Goal: Use online tool/utility: Use online tool/utility

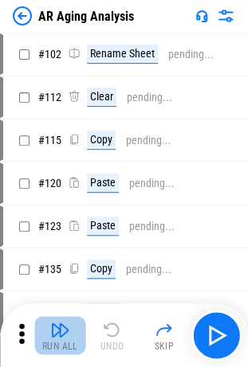
click at [63, 332] on img "button" at bounding box center [59, 329] width 19 height 19
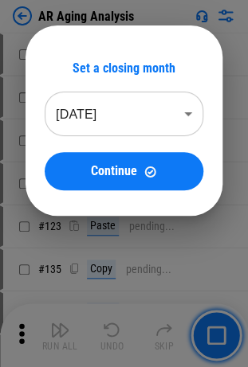
click at [135, 117] on body "AR Aging Analysis # 102 Rename Sheet pending... # 112 Clear pending... # 115 Co…" at bounding box center [124, 183] width 248 height 367
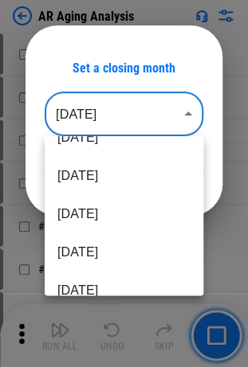
scroll to position [64, 0]
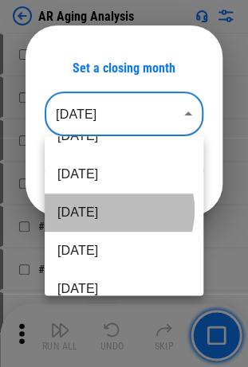
click at [101, 210] on li "May 2025" at bounding box center [124, 213] width 159 height 38
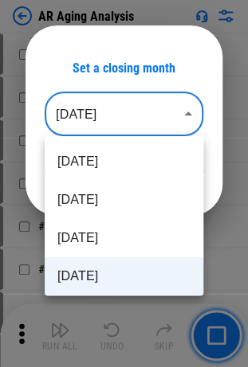
click at [115, 115] on body "AR Aging Analysis # 102 Rename Sheet pending... # 112 Clear pending... # 115 Co…" at bounding box center [124, 183] width 248 height 367
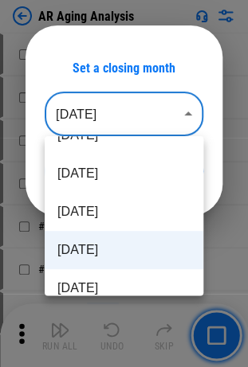
scroll to position [26, 0]
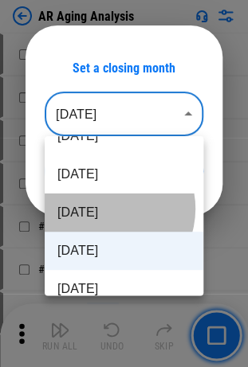
click at [105, 209] on li "Jun 2025" at bounding box center [124, 213] width 159 height 38
type input "********"
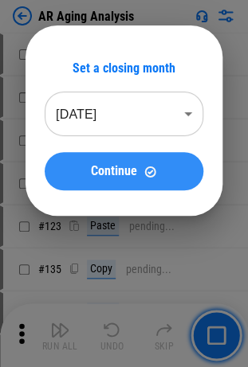
click at [128, 170] on span "Continue" at bounding box center [114, 171] width 46 height 13
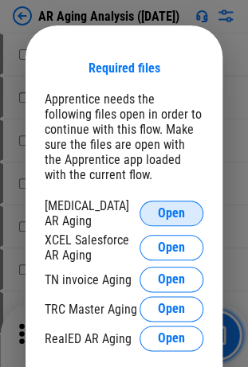
click at [167, 207] on span "Open" at bounding box center [171, 213] width 27 height 13
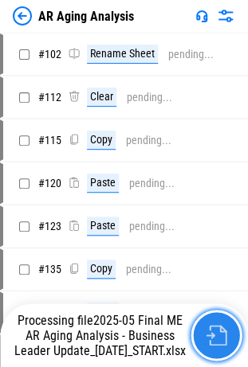
click at [213, 341] on img "button" at bounding box center [216, 335] width 21 height 21
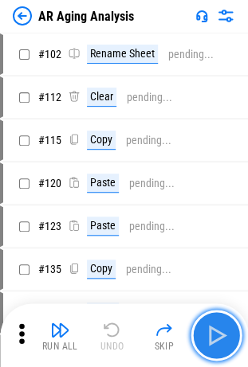
click at [225, 337] on img "button" at bounding box center [216, 336] width 26 height 26
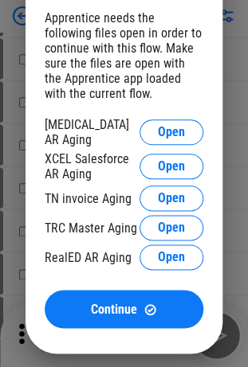
scroll to position [82, 0]
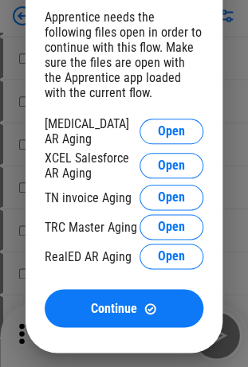
click at [93, 154] on div "XCEL Salesforce AR Aging" at bounding box center [92, 166] width 95 height 30
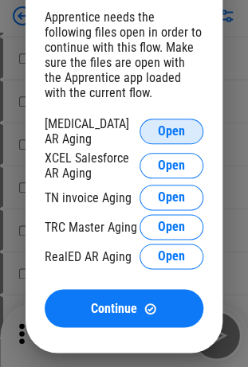
click at [165, 128] on span "Open" at bounding box center [171, 131] width 27 height 13
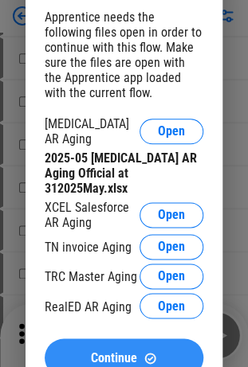
click at [99, 351] on span "Continue" at bounding box center [114, 357] width 46 height 13
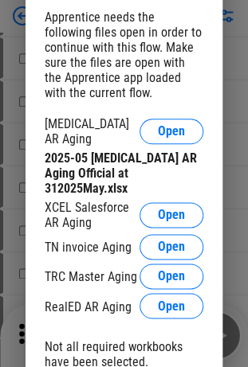
click at [156, 212] on div "XCEL Salesforce AR Aging Open" at bounding box center [124, 215] width 159 height 30
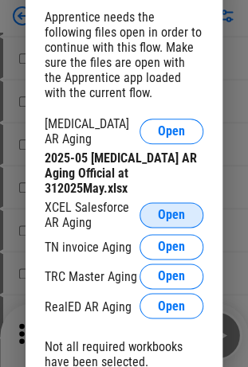
click at [161, 209] on span "Open" at bounding box center [171, 215] width 27 height 13
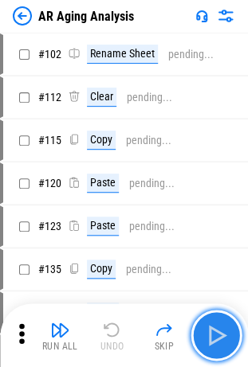
click at [218, 339] on img "button" at bounding box center [216, 336] width 26 height 26
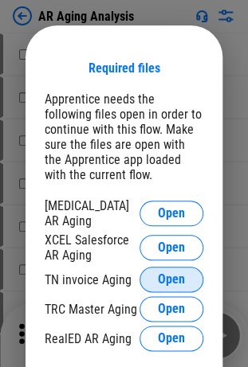
click at [158, 278] on span "Open" at bounding box center [171, 279] width 27 height 13
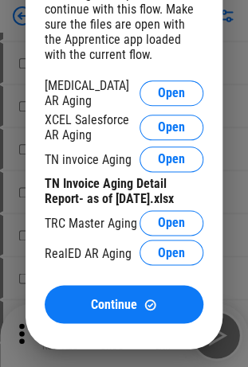
scroll to position [121, 0]
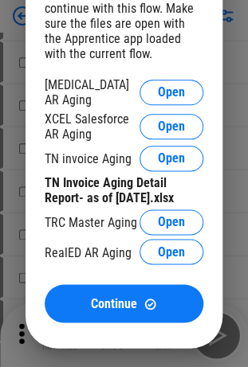
click at [175, 206] on div "OCL AR Aging Open XCEL Salesforce AR Aging Open TN invoice Aging Open TN Invoic…" at bounding box center [124, 172] width 159 height 191
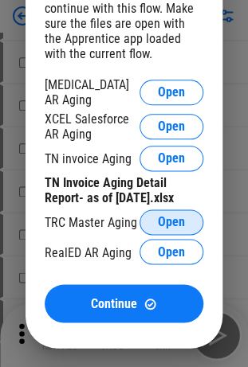
click at [172, 216] on span "Open" at bounding box center [171, 222] width 27 height 13
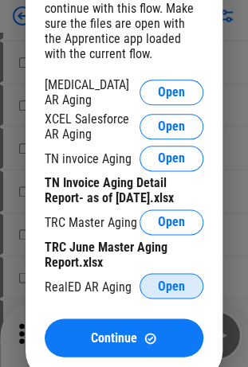
click at [158, 286] on span "Open" at bounding box center [171, 286] width 27 height 13
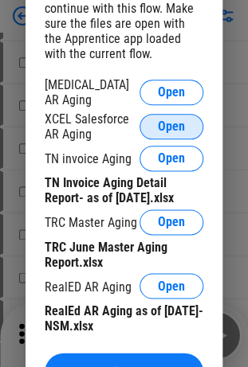
click at [175, 120] on span "Open" at bounding box center [171, 126] width 27 height 13
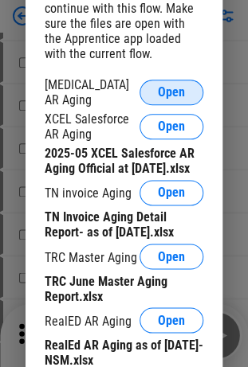
click at [163, 94] on span "Open" at bounding box center [171, 92] width 27 height 13
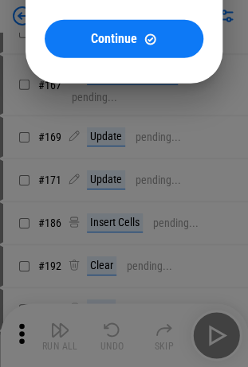
scroll to position [539, 0]
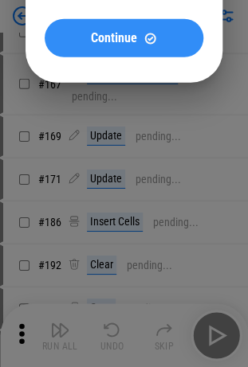
click at [159, 43] on div "Continue" at bounding box center [124, 39] width 120 height 14
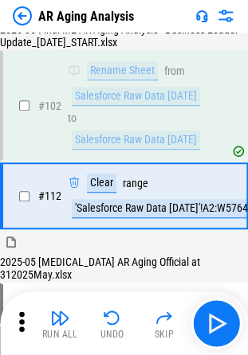
scroll to position [35, 0]
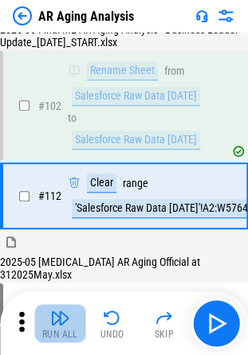
click at [57, 318] on img "button" at bounding box center [59, 317] width 19 height 19
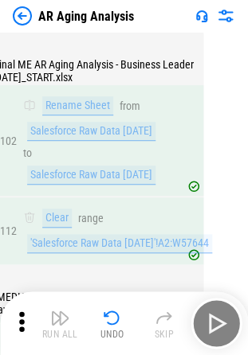
scroll to position [0, 0]
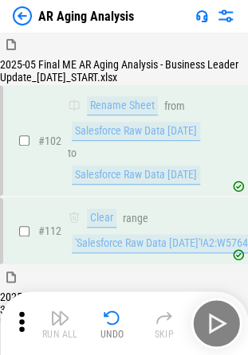
click at [150, 53] on div "2025-05 Final ME AR Aging Analysis - Business Leader Update_[DATE]_START.xlsx" at bounding box center [124, 58] width 248 height 50
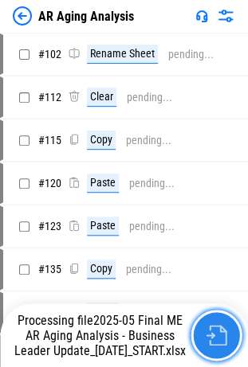
click at [201, 339] on button "button" at bounding box center [215, 335] width 51 height 51
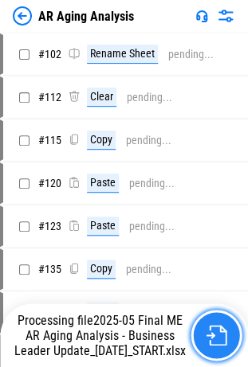
click at [214, 336] on img "button" at bounding box center [216, 335] width 21 height 21
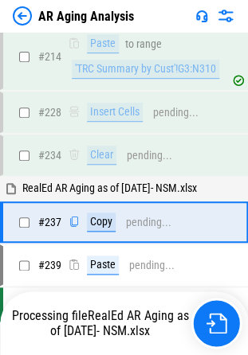
scroll to position [2263, 0]
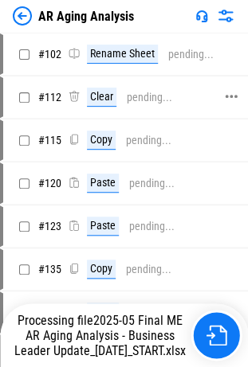
click at [102, 92] on div "Clear" at bounding box center [101, 97] width 29 height 19
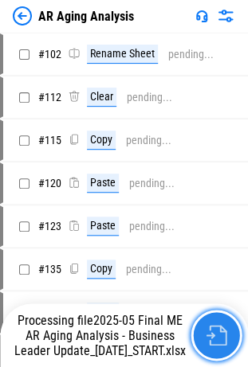
click at [210, 343] on img "button" at bounding box center [216, 335] width 21 height 21
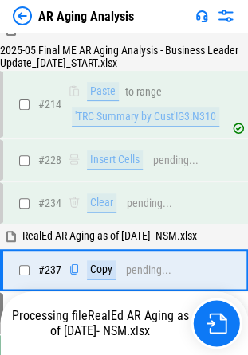
scroll to position [2263, 0]
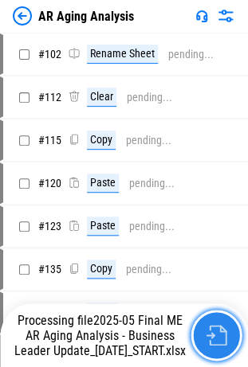
click at [204, 336] on button "button" at bounding box center [215, 335] width 51 height 51
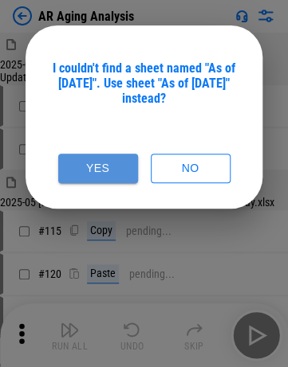
click at [120, 175] on button "Yes" at bounding box center [98, 168] width 80 height 29
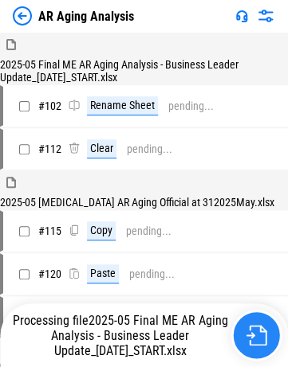
click at [259, 341] on button "button" at bounding box center [255, 335] width 51 height 51
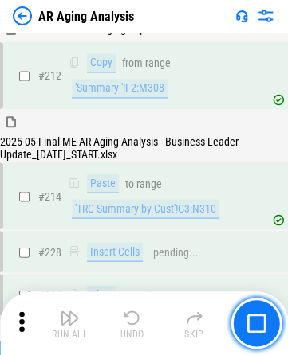
scroll to position [2207, 0]
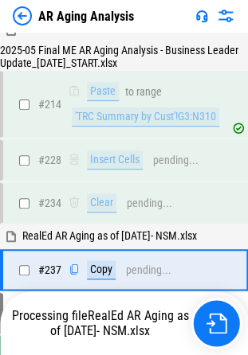
scroll to position [2263, 0]
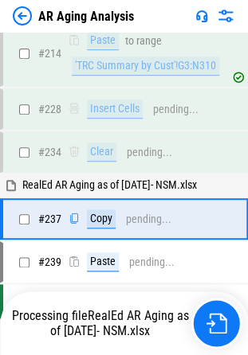
scroll to position [2263, 0]
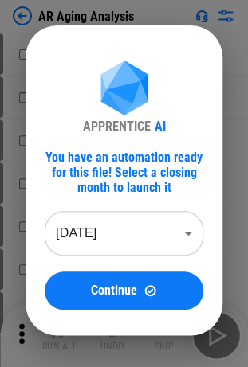
click at [64, 250] on body "AR Aging Analysis # 102 Rename Sheet pending... # 112 Clear pending... # 115 Co…" at bounding box center [124, 183] width 248 height 367
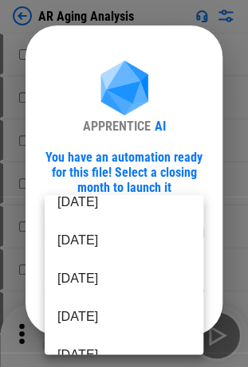
scroll to position [57, 0]
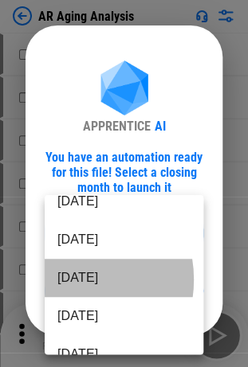
click at [65, 280] on li "May 2025" at bounding box center [124, 278] width 159 height 38
type input "********"
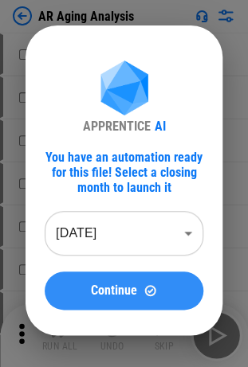
click at [95, 286] on span "Continue" at bounding box center [114, 290] width 46 height 13
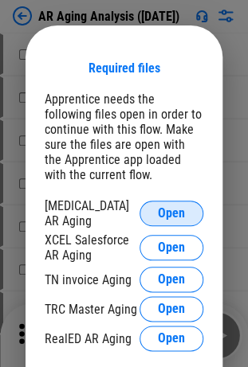
click at [159, 217] on span "Open" at bounding box center [171, 213] width 27 height 13
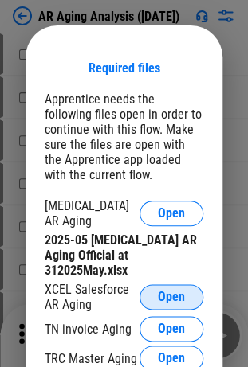
click at [172, 291] on span "Open" at bounding box center [171, 297] width 27 height 13
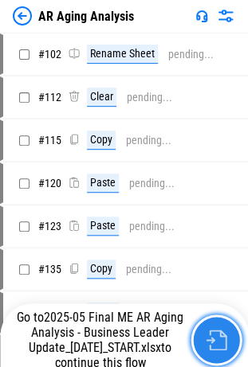
click at [214, 335] on img "button" at bounding box center [216, 340] width 21 height 21
click at [217, 333] on img "button" at bounding box center [216, 340] width 21 height 21
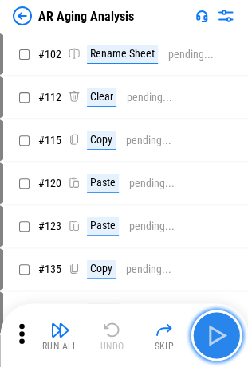
click at [211, 339] on img "button" at bounding box center [216, 336] width 26 height 26
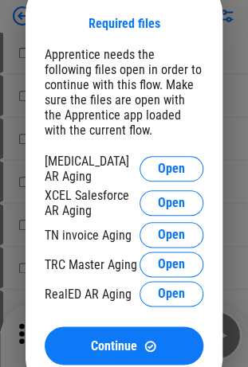
scroll to position [46, 0]
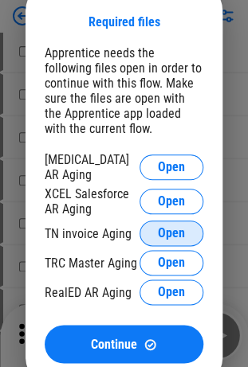
click at [166, 227] on span "Open" at bounding box center [171, 233] width 27 height 13
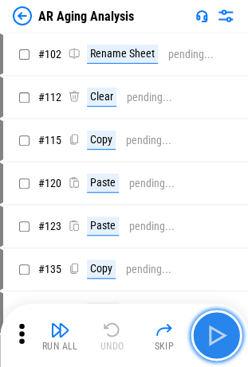
click at [215, 335] on img "button" at bounding box center [216, 336] width 26 height 26
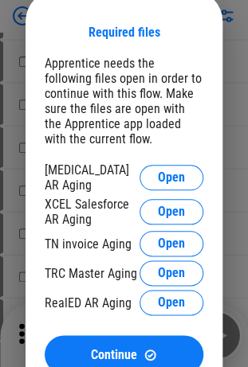
scroll to position [41, 0]
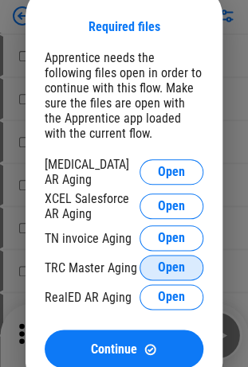
click at [161, 261] on span "Open" at bounding box center [171, 267] width 27 height 13
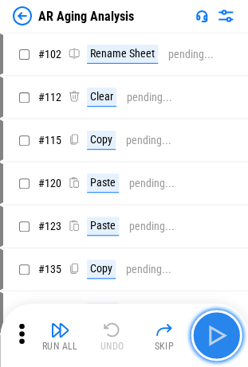
click at [217, 330] on img "button" at bounding box center [216, 336] width 26 height 26
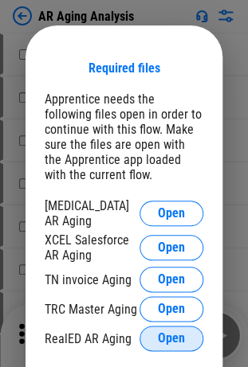
click at [156, 332] on button "Open" at bounding box center [171, 339] width 64 height 26
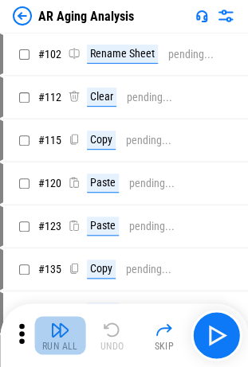
click at [65, 324] on img "button" at bounding box center [59, 329] width 19 height 19
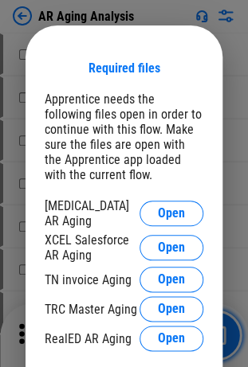
click at [182, 198] on div "Required files Apprentice needs the following files open in order to continue w…" at bounding box center [124, 235] width 159 height 349
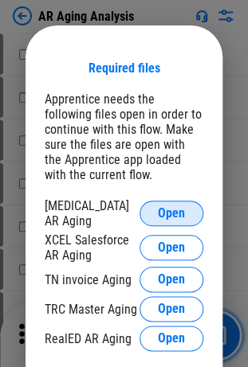
click at [180, 209] on span "Open" at bounding box center [171, 213] width 27 height 13
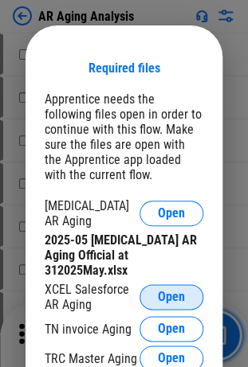
click at [171, 291] on span "Open" at bounding box center [171, 297] width 27 height 13
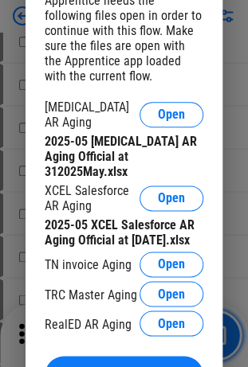
scroll to position [108, 0]
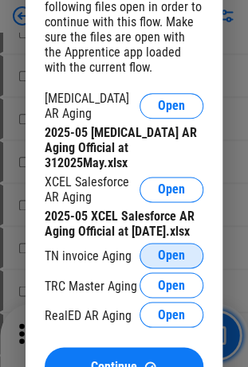
click at [176, 252] on span "Open" at bounding box center [171, 255] width 27 height 13
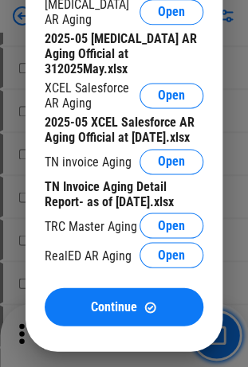
scroll to position [202, 0]
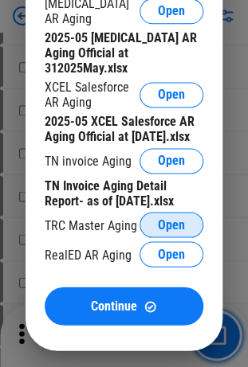
click at [169, 215] on button "Open" at bounding box center [171, 225] width 64 height 26
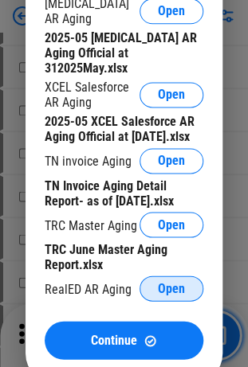
click at [173, 287] on span "Open" at bounding box center [171, 288] width 27 height 13
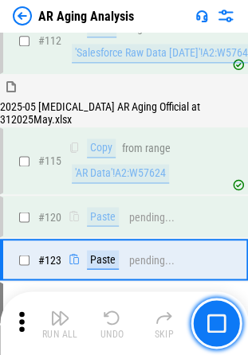
scroll to position [225, 0]
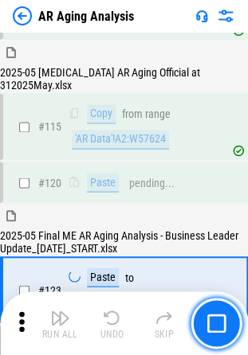
click at [212, 321] on img "button" at bounding box center [215, 323] width 19 height 19
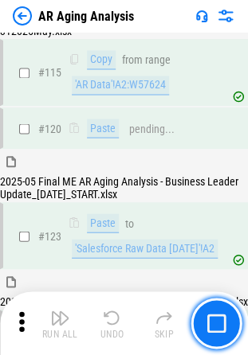
scroll to position [467, 0]
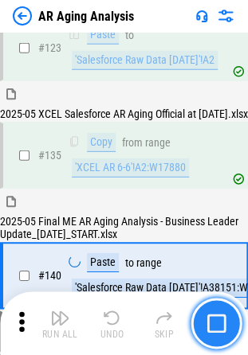
click at [217, 327] on img "button" at bounding box center [215, 323] width 19 height 19
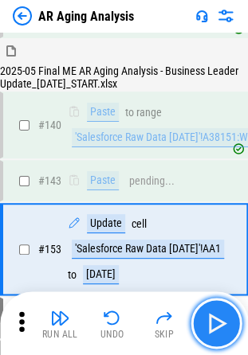
scroll to position [655, 0]
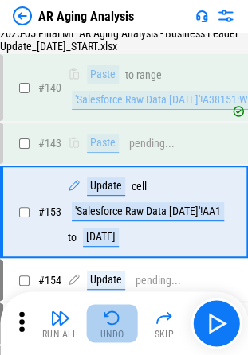
click at [107, 330] on div "Undo" at bounding box center [112, 335] width 24 height 10
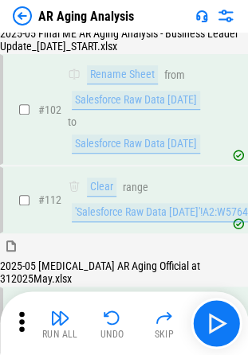
scroll to position [0, 0]
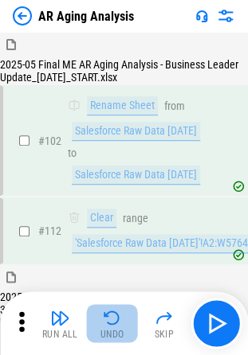
click at [104, 316] on img "button" at bounding box center [112, 317] width 19 height 19
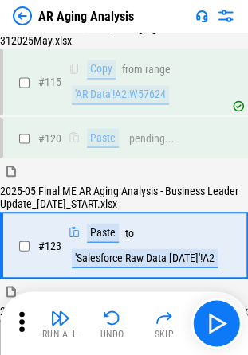
scroll to position [268, 0]
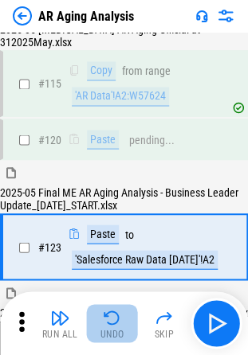
click at [103, 314] on img "button" at bounding box center [112, 317] width 19 height 19
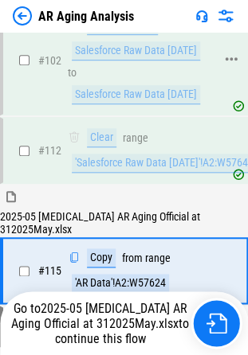
scroll to position [0, 0]
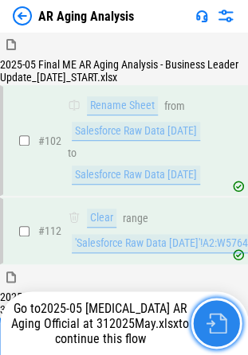
click at [214, 316] on img "button" at bounding box center [216, 323] width 21 height 21
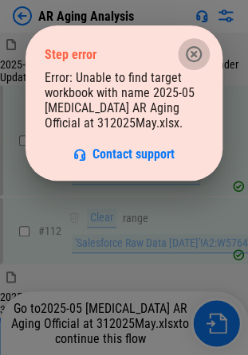
click at [191, 54] on icon "button" at bounding box center [193, 54] width 19 height 19
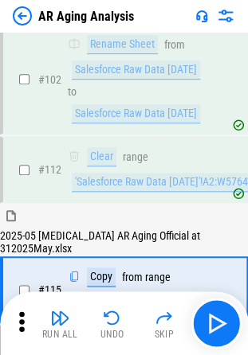
scroll to position [60, 0]
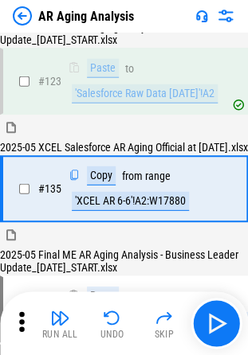
scroll to position [411, 0]
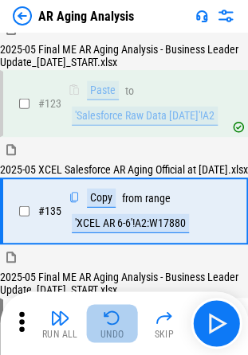
click at [116, 333] on div "Undo" at bounding box center [112, 335] width 24 height 10
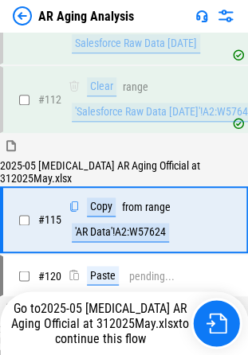
scroll to position [127, 0]
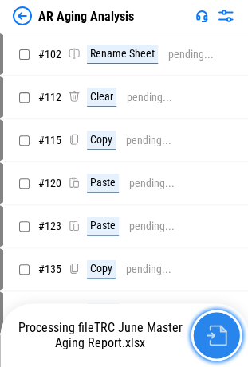
click at [213, 335] on img "button" at bounding box center [216, 335] width 21 height 21
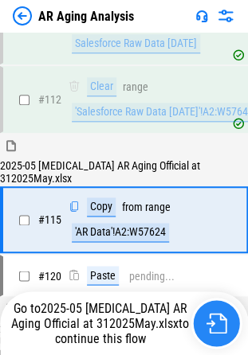
scroll to position [127, 0]
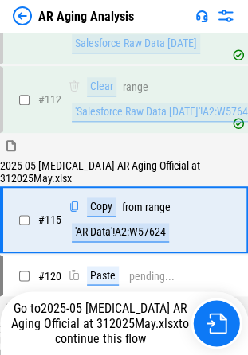
scroll to position [127, 0]
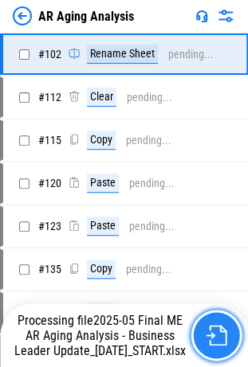
drag, startPoint x: 234, startPoint y: 362, endPoint x: 213, endPoint y: 335, distance: 34.6
click at [213, 335] on img "button" at bounding box center [216, 335] width 21 height 21
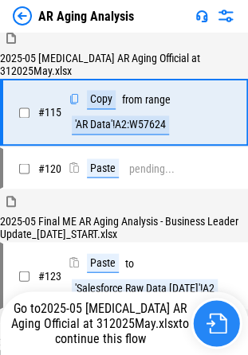
scroll to position [127, 0]
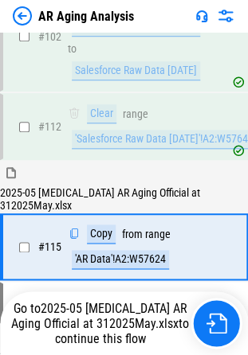
scroll to position [112, 0]
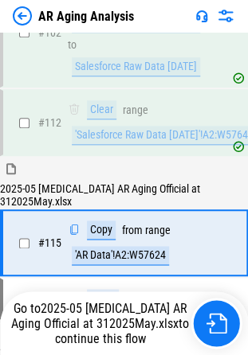
scroll to position [112, 0]
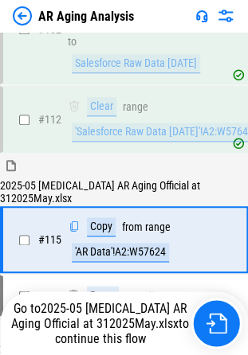
click at [20, 13] on img at bounding box center [22, 15] width 19 height 19
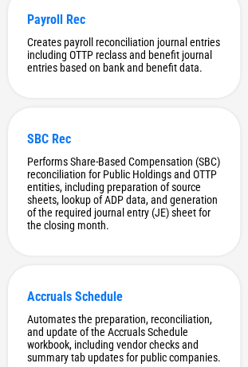
scroll to position [8669, 0]
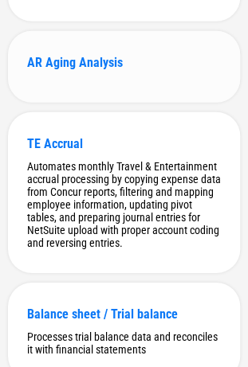
click at [62, 70] on div "AR Aging Analysis" at bounding box center [124, 62] width 194 height 15
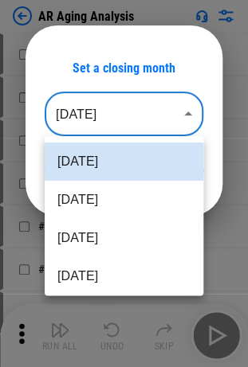
click at [157, 114] on body "AR Aging Analysis # 102 Rename Sheet pending... # 112 Clear pending... # 115 Co…" at bounding box center [124, 183] width 248 height 367
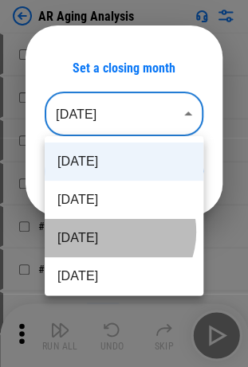
click at [108, 232] on li "Jun 2025" at bounding box center [124, 238] width 159 height 38
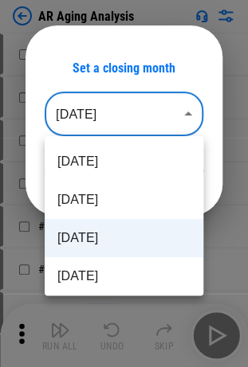
click at [156, 118] on body "AR Aging Analysis # 102 Rename Sheet pending... # 112 Clear pending... # 115 Co…" at bounding box center [124, 183] width 248 height 367
click at [163, 114] on div at bounding box center [124, 183] width 248 height 367
click at [163, 100] on body "AR Aging Analysis # 102 Rename Sheet pending... # 112 Clear pending... # 115 Co…" at bounding box center [124, 183] width 248 height 367
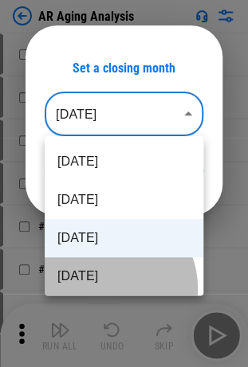
click at [104, 288] on li "May 2025" at bounding box center [124, 276] width 159 height 38
type input "********"
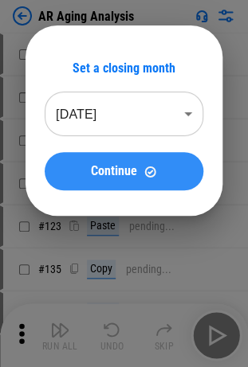
click at [142, 171] on div "Continue" at bounding box center [124, 172] width 120 height 14
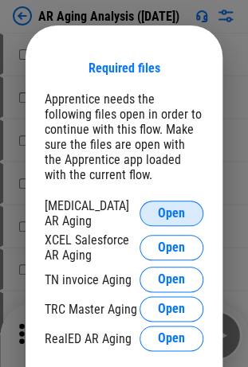
click at [149, 218] on button "Open" at bounding box center [171, 214] width 64 height 26
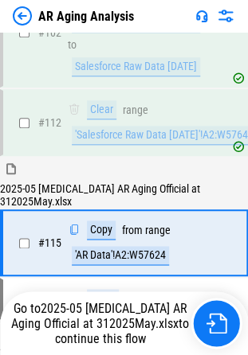
scroll to position [112, 0]
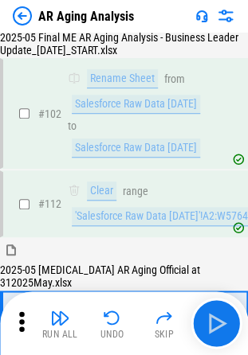
scroll to position [112, 0]
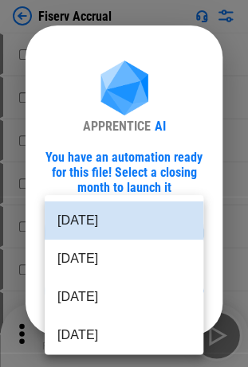
click at [134, 238] on body "Fiserv Accrual # 15 Clear All Filters pending... # 26 Set filter pending... # 2…" at bounding box center [124, 183] width 248 height 367
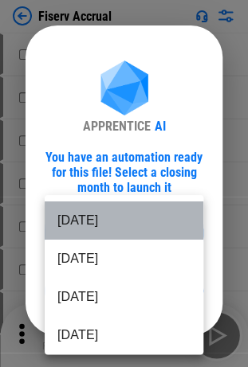
click at [139, 222] on li "[DATE]" at bounding box center [124, 221] width 159 height 38
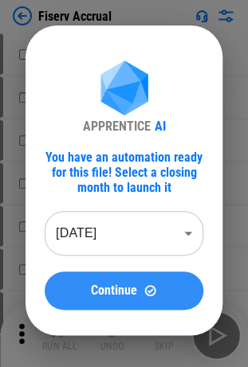
click at [136, 288] on span "Continue" at bounding box center [114, 290] width 46 height 13
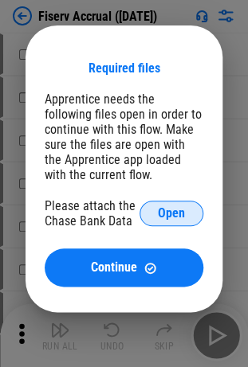
click at [155, 215] on button "Open" at bounding box center [171, 214] width 64 height 26
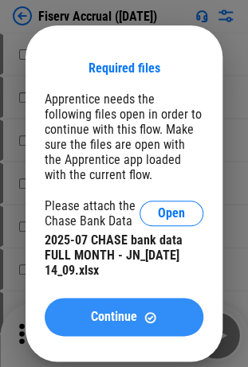
click at [110, 311] on button "Continue" at bounding box center [124, 317] width 159 height 38
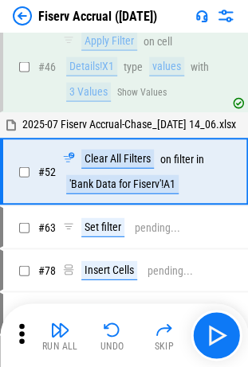
scroll to position [358, 0]
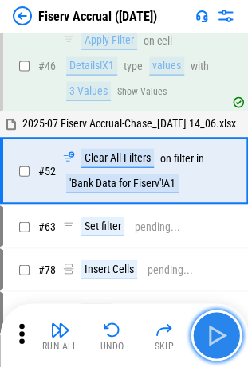
click at [214, 340] on img "button" at bounding box center [216, 336] width 26 height 26
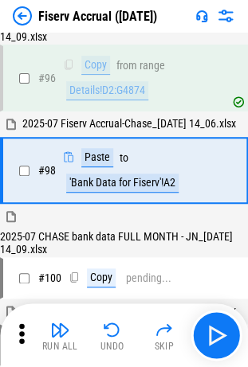
scroll to position [744, 0]
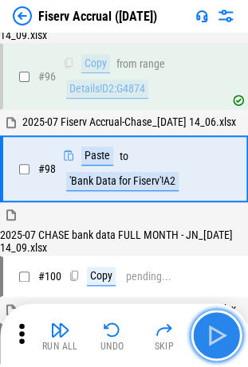
click at [212, 333] on img "button" at bounding box center [216, 336] width 26 height 26
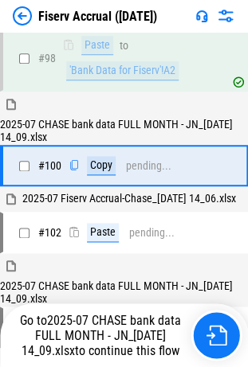
scroll to position [865, 0]
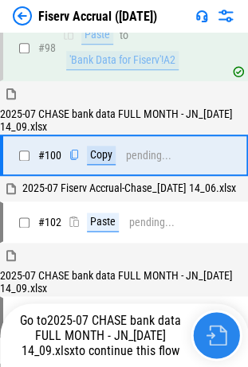
click at [212, 333] on img "button" at bounding box center [216, 335] width 21 height 21
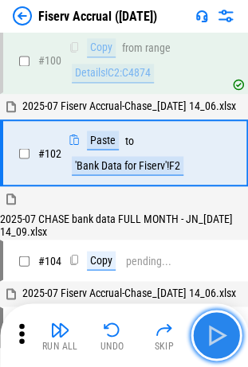
click at [212, 333] on img "button" at bounding box center [216, 336] width 26 height 26
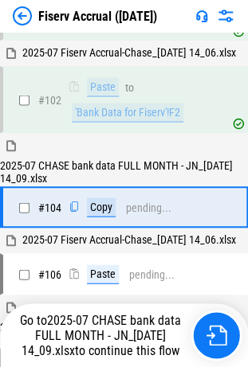
scroll to position [1094, 0]
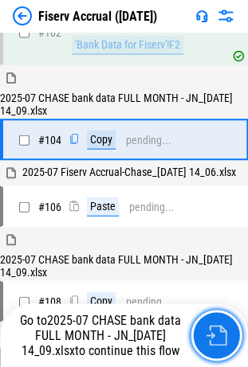
click at [212, 333] on img "button" at bounding box center [216, 335] width 21 height 21
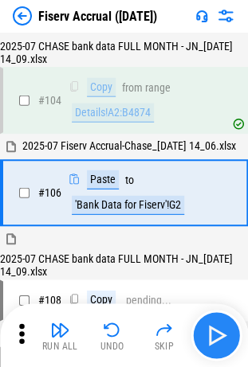
scroll to position [1202, 0]
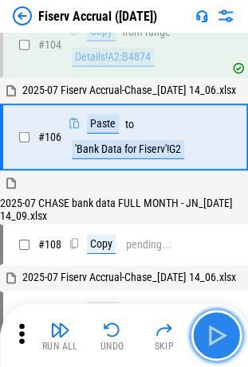
click at [212, 333] on img "button" at bounding box center [216, 336] width 26 height 26
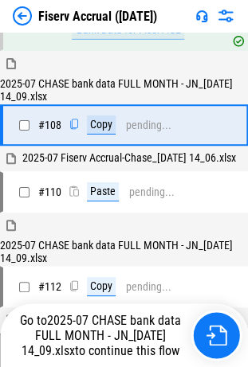
scroll to position [1323, 0]
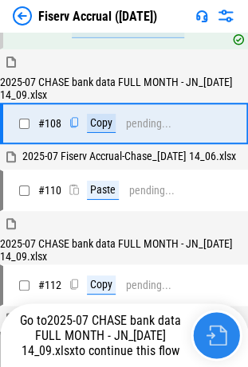
click at [212, 333] on img "button" at bounding box center [216, 335] width 21 height 21
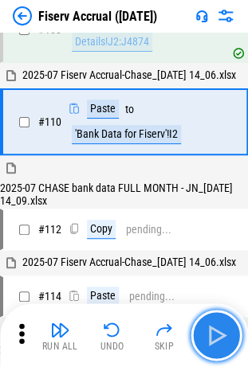
click at [212, 333] on img "button" at bounding box center [216, 336] width 26 height 26
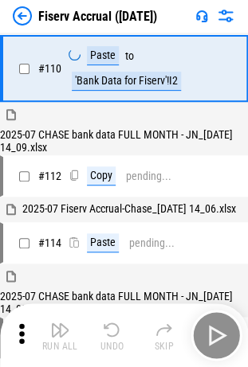
scroll to position [1551, 0]
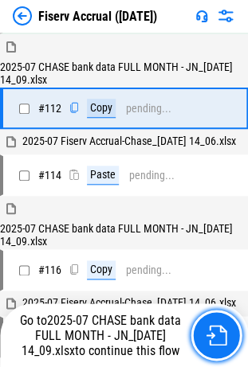
click at [212, 333] on img "button" at bounding box center [216, 335] width 21 height 21
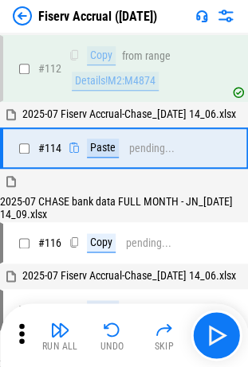
scroll to position [1658, 0]
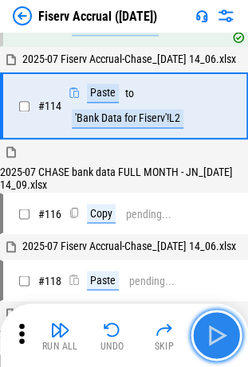
click at [212, 333] on img "button" at bounding box center [216, 336] width 26 height 26
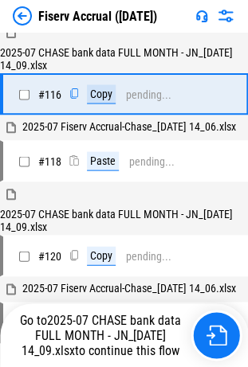
scroll to position [1779, 0]
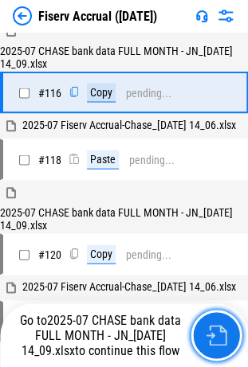
click at [212, 333] on img "button" at bounding box center [216, 335] width 21 height 21
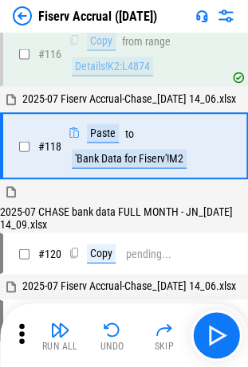
scroll to position [1887, 0]
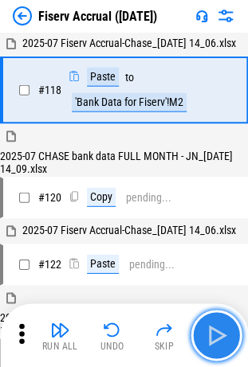
click at [212, 333] on img "button" at bounding box center [216, 336] width 26 height 26
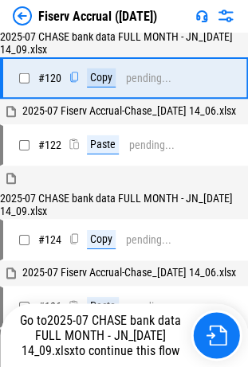
scroll to position [2008, 0]
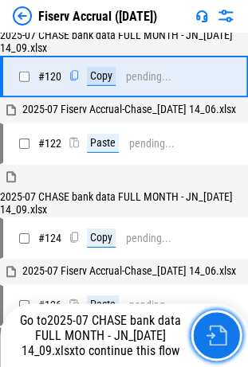
click at [212, 333] on img "button" at bounding box center [216, 335] width 21 height 21
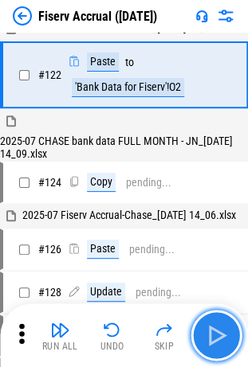
click at [212, 333] on img "button" at bounding box center [216, 336] width 26 height 26
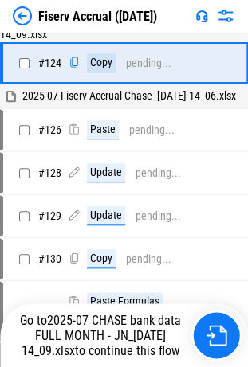
scroll to position [2236, 0]
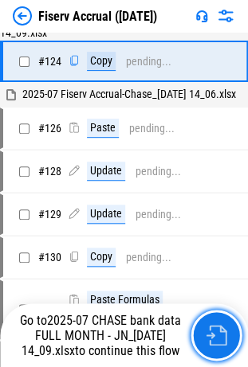
click at [212, 333] on img "button" at bounding box center [216, 335] width 21 height 21
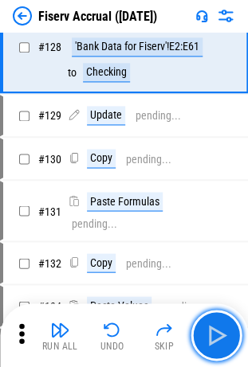
click at [212, 333] on img "button" at bounding box center [216, 336] width 26 height 26
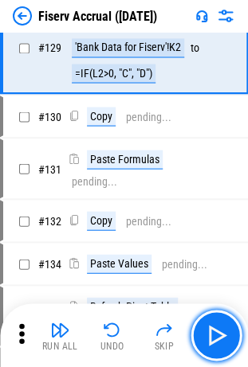
click at [212, 333] on img "button" at bounding box center [216, 336] width 26 height 26
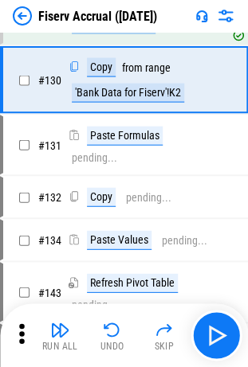
scroll to position [2611, 0]
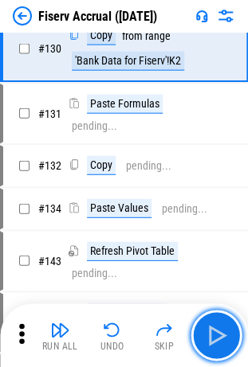
click at [212, 333] on img "button" at bounding box center [216, 336] width 26 height 26
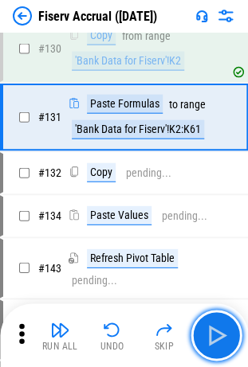
click at [212, 333] on img "button" at bounding box center [216, 336] width 26 height 26
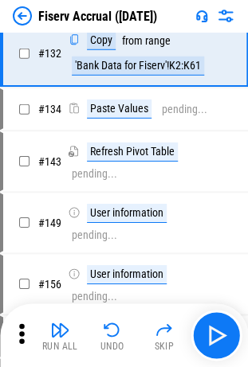
scroll to position [2747, 0]
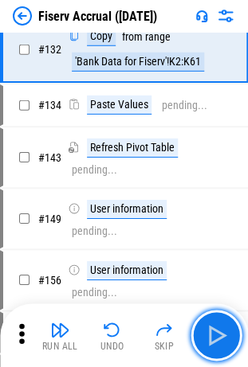
click at [212, 333] on img "button" at bounding box center [216, 336] width 26 height 26
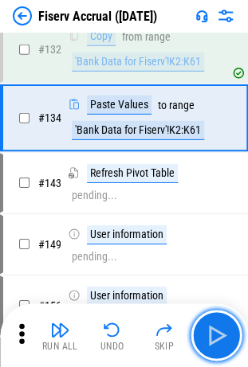
click at [212, 333] on img "button" at bounding box center [216, 336] width 26 height 26
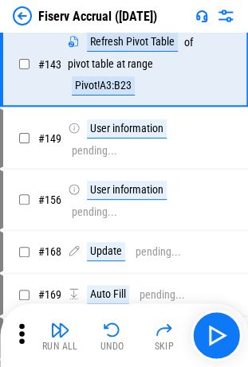
scroll to position [2883, 0]
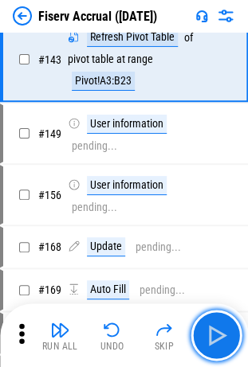
click at [212, 333] on img "button" at bounding box center [216, 336] width 26 height 26
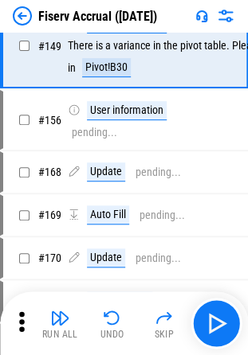
scroll to position [2984, 0]
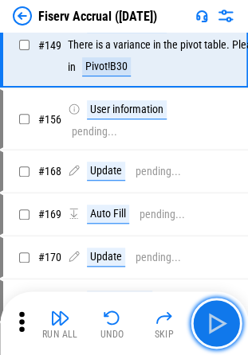
click at [212, 333] on img "button" at bounding box center [216, 324] width 26 height 26
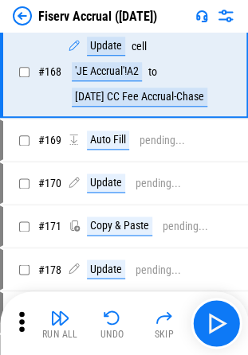
scroll to position [3135, 0]
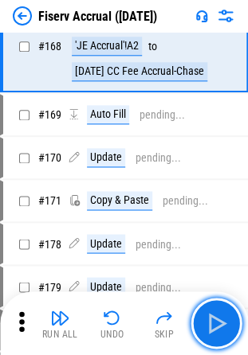
click at [212, 333] on img "button" at bounding box center [216, 324] width 26 height 26
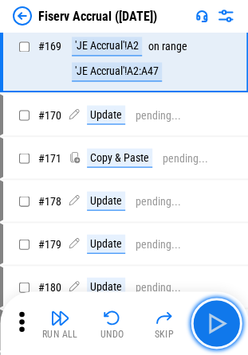
click at [212, 333] on img "button" at bounding box center [216, 324] width 26 height 26
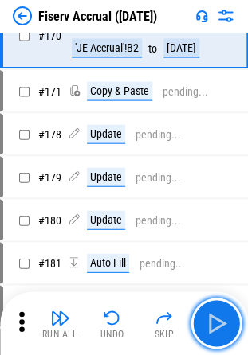
click at [212, 333] on img "button" at bounding box center [216, 324] width 26 height 26
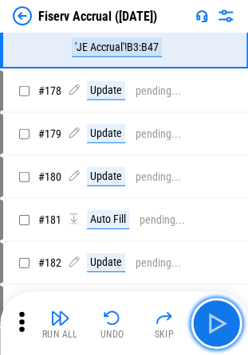
click at [212, 333] on img "button" at bounding box center [216, 324] width 26 height 26
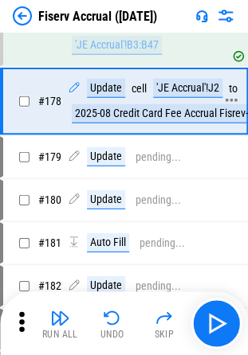
scroll to position [3419, 0]
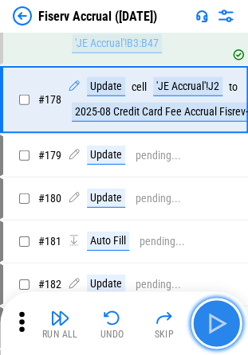
click at [222, 320] on img "button" at bounding box center [216, 324] width 26 height 26
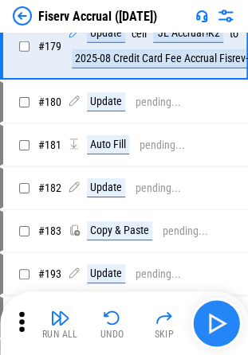
scroll to position [3564, 0]
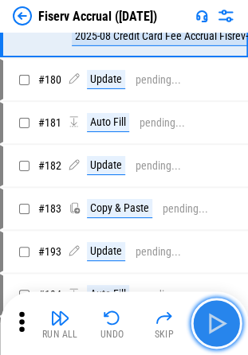
click at [222, 320] on img "button" at bounding box center [216, 324] width 26 height 26
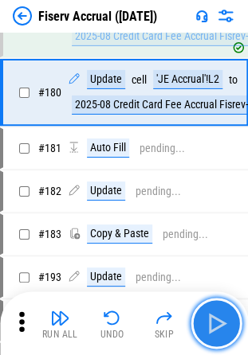
click at [222, 320] on img "button" at bounding box center [216, 324] width 26 height 26
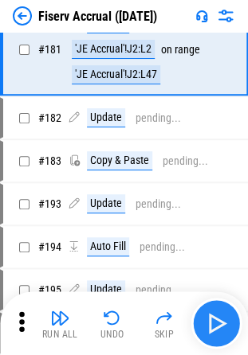
scroll to position [3712, 0]
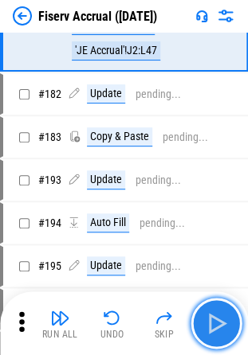
click at [222, 320] on img "button" at bounding box center [216, 324] width 26 height 26
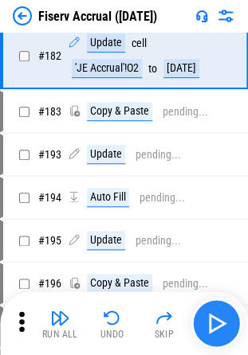
scroll to position [3806, 0]
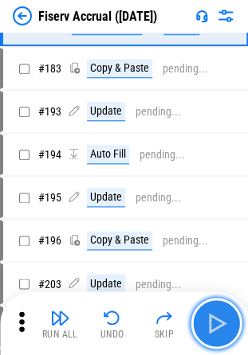
click at [222, 320] on img "button" at bounding box center [216, 324] width 26 height 26
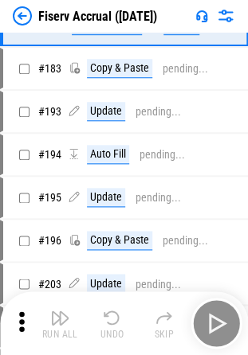
scroll to position [3898, 0]
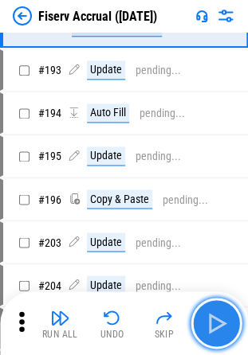
click at [222, 320] on img "button" at bounding box center [216, 324] width 26 height 26
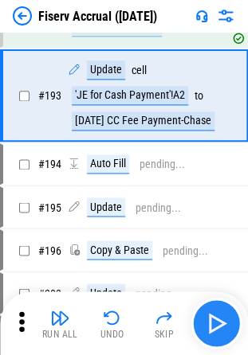
scroll to position [3992, 0]
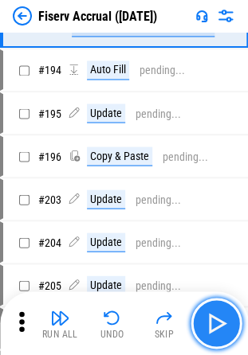
click at [222, 320] on img "button" at bounding box center [216, 324] width 26 height 26
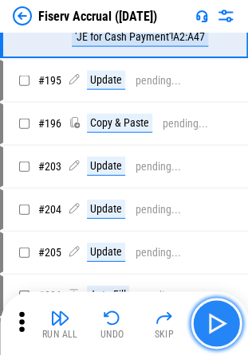
click at [222, 320] on img "button" at bounding box center [216, 324] width 26 height 26
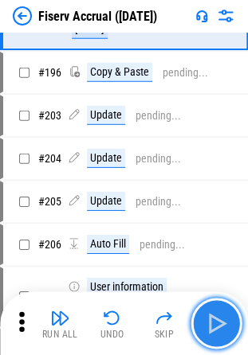
click at [222, 320] on img "button" at bounding box center [216, 324] width 26 height 26
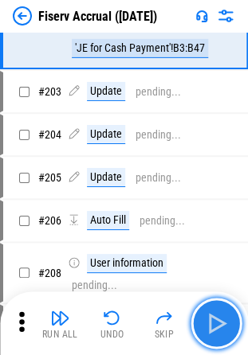
click at [222, 320] on img "button" at bounding box center [216, 324] width 26 height 26
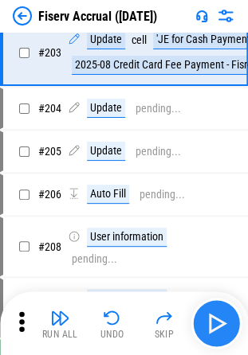
scroll to position [4408, 0]
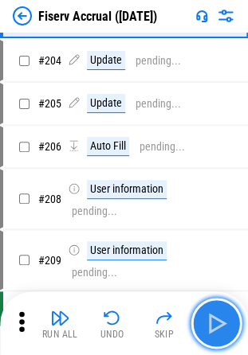
click at [222, 320] on img "button" at bounding box center [216, 324] width 26 height 26
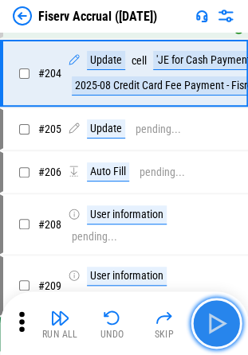
click at [222, 320] on img "button" at bounding box center [216, 324] width 26 height 26
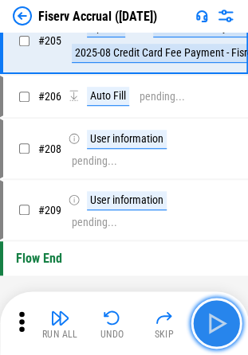
click at [222, 320] on img "button" at bounding box center [216, 324] width 26 height 26
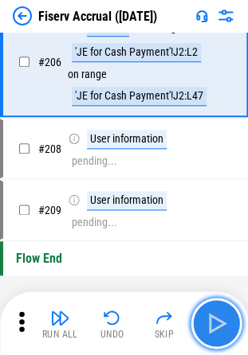
click at [222, 320] on img "button" at bounding box center [216, 324] width 26 height 26
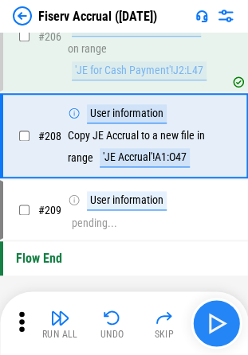
scroll to position [4732, 0]
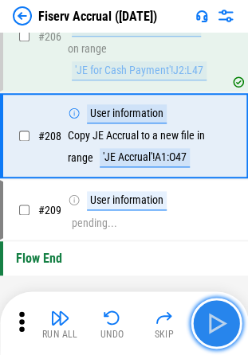
click at [222, 320] on img "button" at bounding box center [216, 324] width 26 height 26
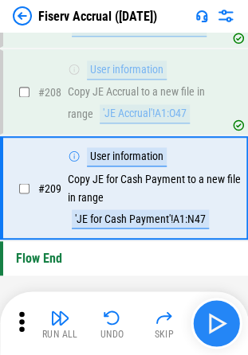
scroll to position [4817, 0]
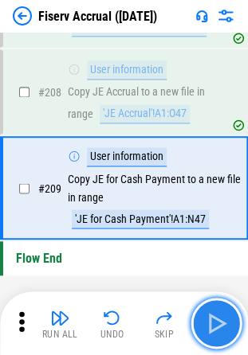
click at [222, 320] on img "button" at bounding box center [216, 324] width 26 height 26
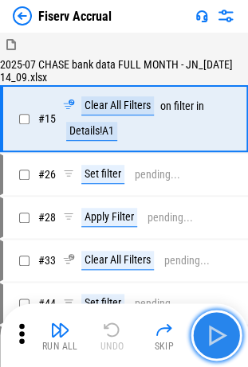
click at [210, 330] on img "button" at bounding box center [216, 336] width 26 height 26
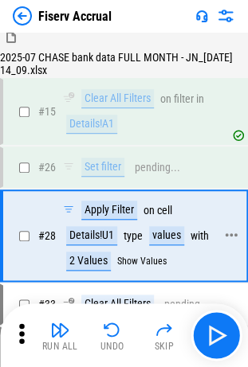
scroll to position [6, 0]
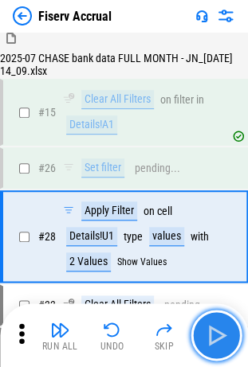
click at [213, 332] on img "button" at bounding box center [216, 336] width 26 height 26
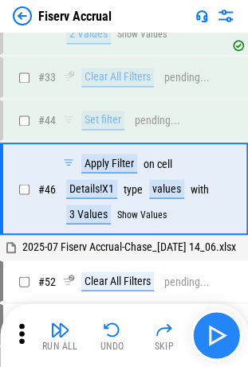
scroll to position [237, 0]
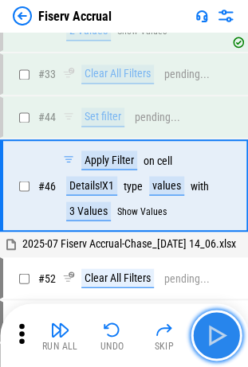
click at [213, 332] on img "button" at bounding box center [216, 336] width 26 height 26
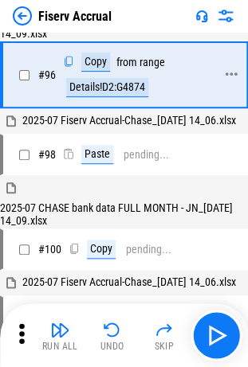
scroll to position [747, 0]
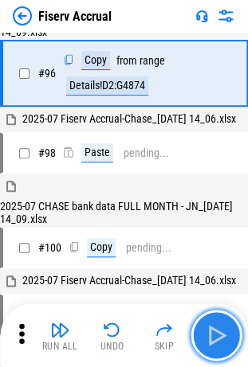
click at [212, 333] on img "button" at bounding box center [216, 336] width 26 height 26
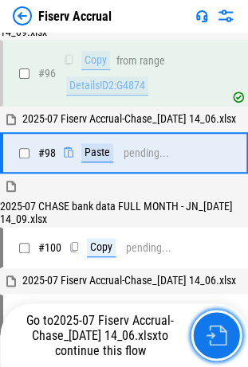
click at [212, 333] on img "button" at bounding box center [216, 335] width 21 height 21
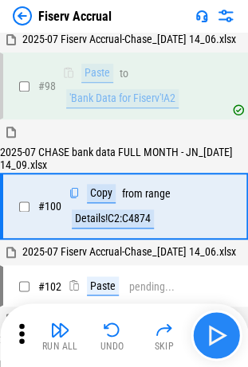
scroll to position [865, 0]
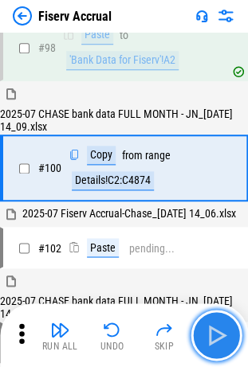
click at [212, 333] on img "button" at bounding box center [216, 336] width 26 height 26
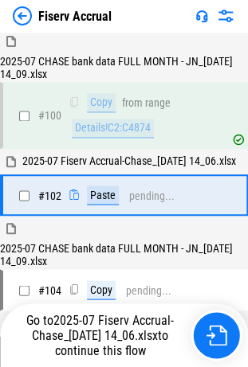
scroll to position [973, 0]
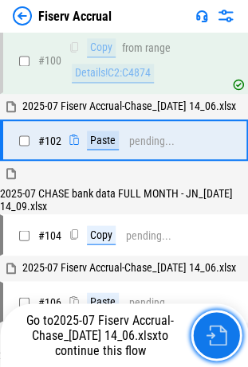
click at [212, 333] on img "button" at bounding box center [216, 335] width 21 height 21
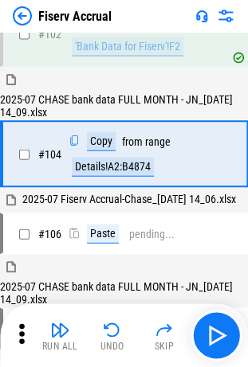
scroll to position [1094, 0]
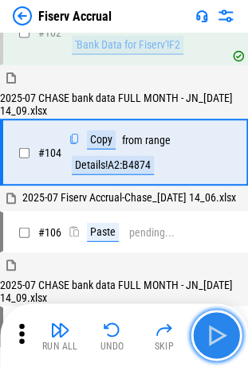
click at [212, 333] on img "button" at bounding box center [216, 336] width 26 height 26
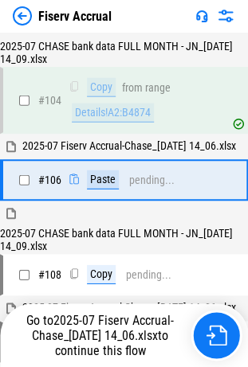
scroll to position [1202, 0]
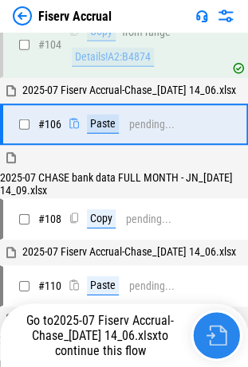
click at [212, 333] on img "button" at bounding box center [216, 335] width 21 height 21
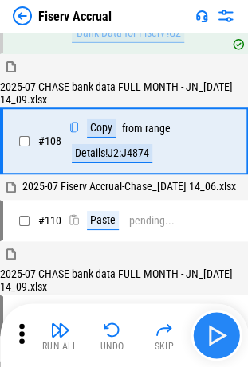
scroll to position [1323, 0]
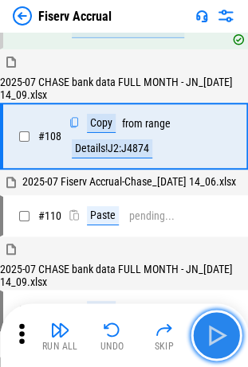
click at [212, 333] on img "button" at bounding box center [216, 336] width 26 height 26
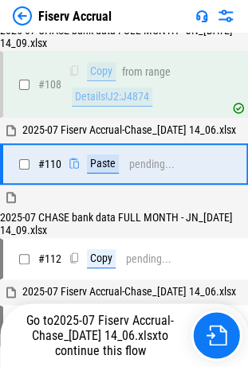
scroll to position [1430, 0]
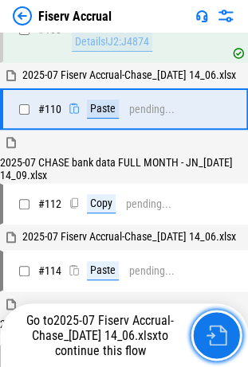
click at [212, 333] on img "button" at bounding box center [216, 335] width 21 height 21
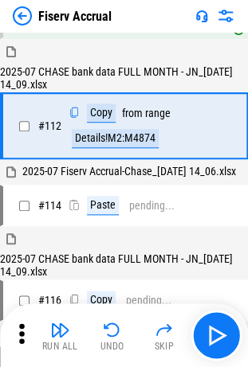
scroll to position [1551, 0]
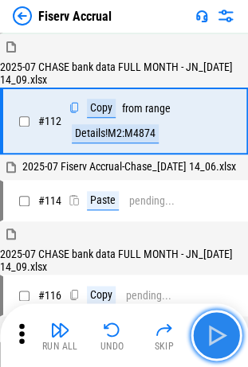
click at [212, 333] on img "button" at bounding box center [216, 336] width 26 height 26
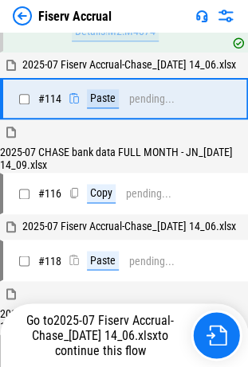
scroll to position [1658, 0]
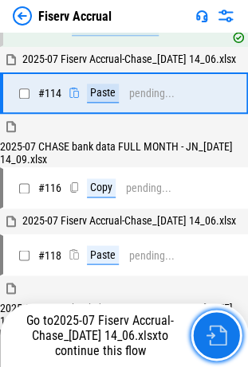
click at [212, 333] on img "button" at bounding box center [216, 335] width 21 height 21
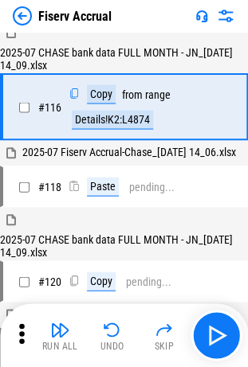
scroll to position [1779, 0]
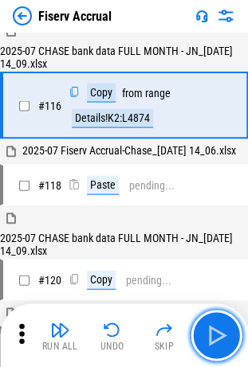
click at [212, 333] on img "button" at bounding box center [216, 336] width 26 height 26
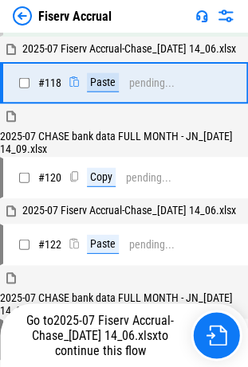
scroll to position [1887, 0]
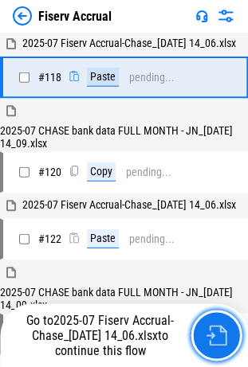
click at [212, 333] on img "button" at bounding box center [216, 335] width 21 height 21
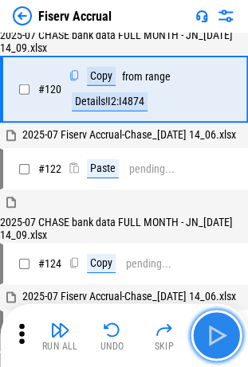
click at [212, 333] on img "button" at bounding box center [216, 336] width 26 height 26
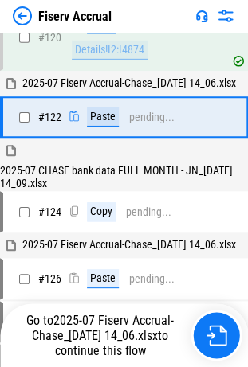
scroll to position [2115, 0]
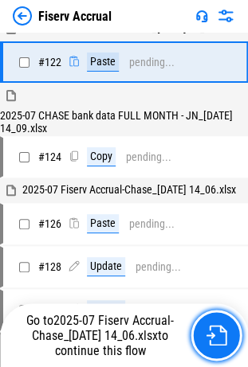
click at [212, 333] on img "button" at bounding box center [216, 335] width 21 height 21
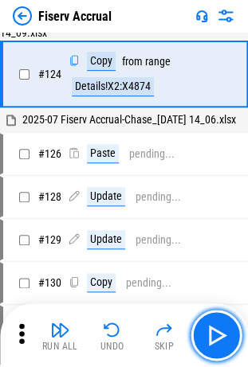
click at [212, 333] on img "button" at bounding box center [216, 336] width 26 height 26
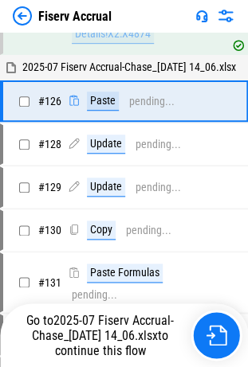
scroll to position [2344, 0]
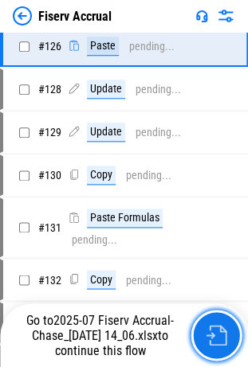
click at [212, 333] on img "button" at bounding box center [216, 335] width 21 height 21
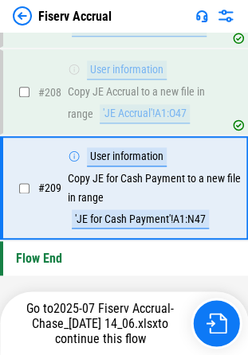
scroll to position [4799, 0]
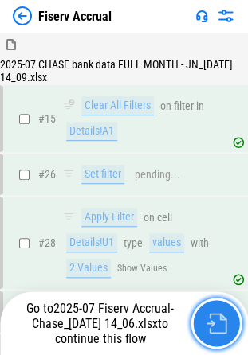
click at [217, 324] on img "button" at bounding box center [216, 323] width 21 height 21
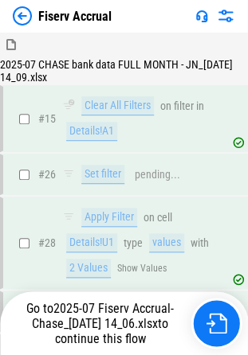
click at [24, 13] on img at bounding box center [22, 15] width 19 height 19
